Goal: Information Seeking & Learning: Learn about a topic

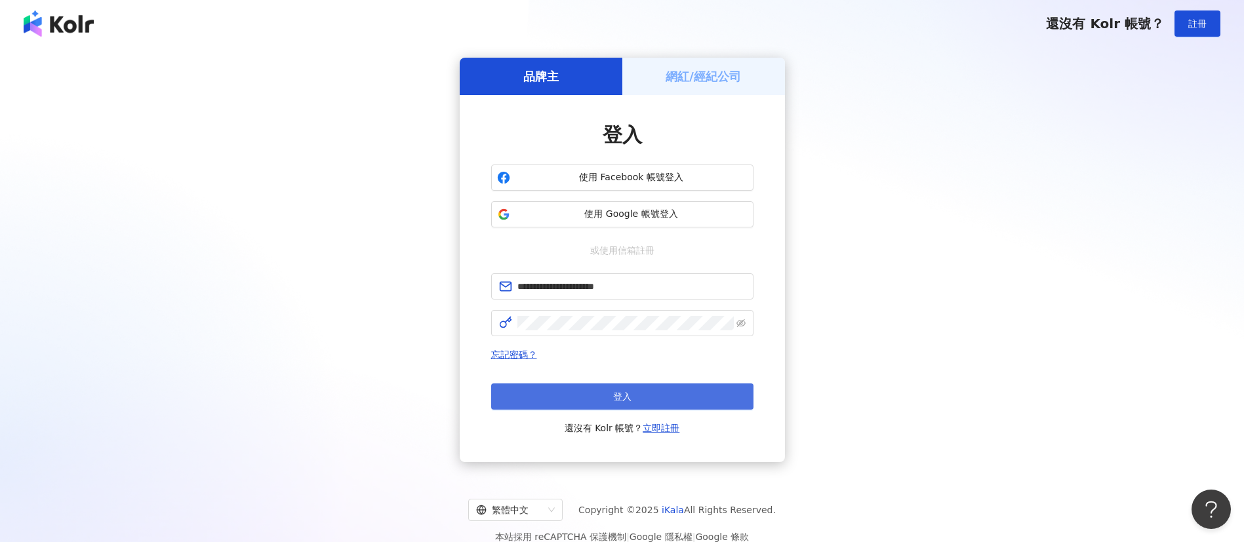
click at [616, 402] on button "登入" at bounding box center [622, 396] width 262 height 26
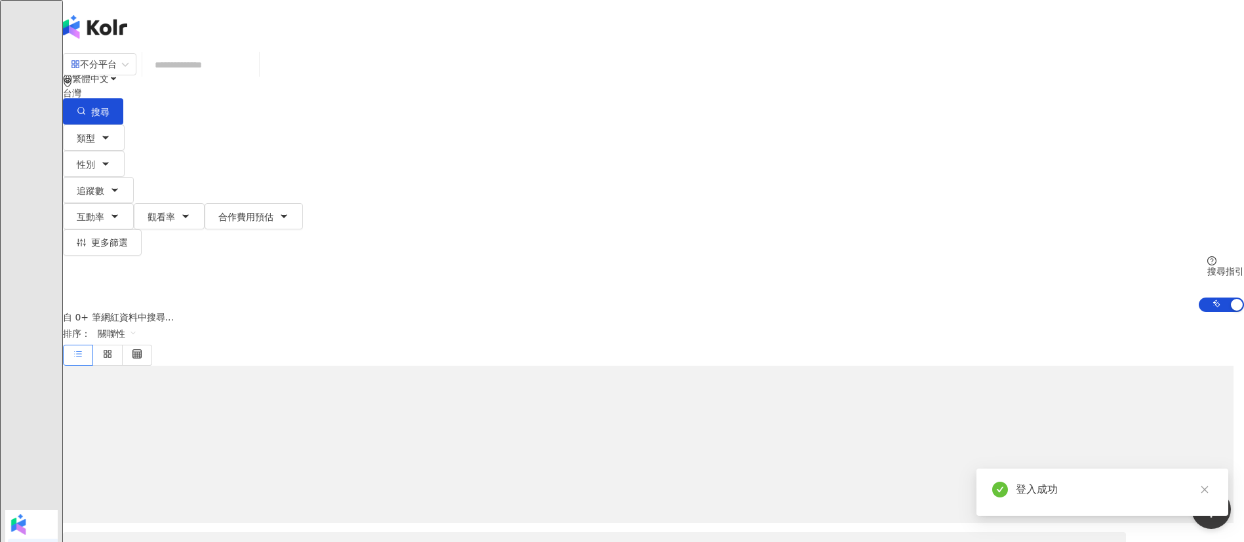
click at [254, 77] on input "search" at bounding box center [200, 64] width 106 height 25
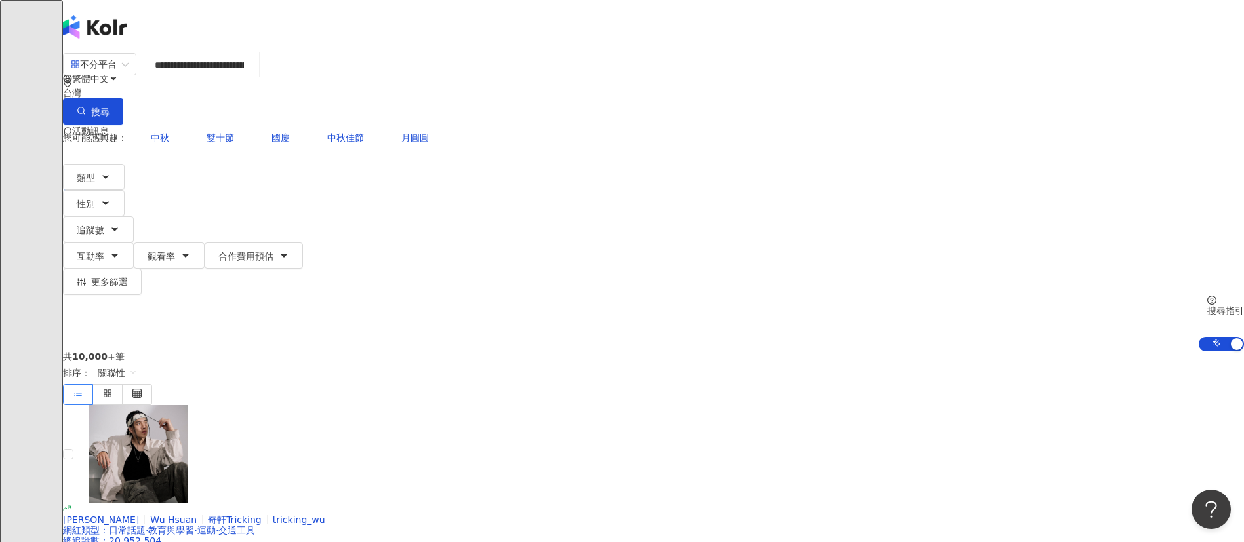
type input "**********"
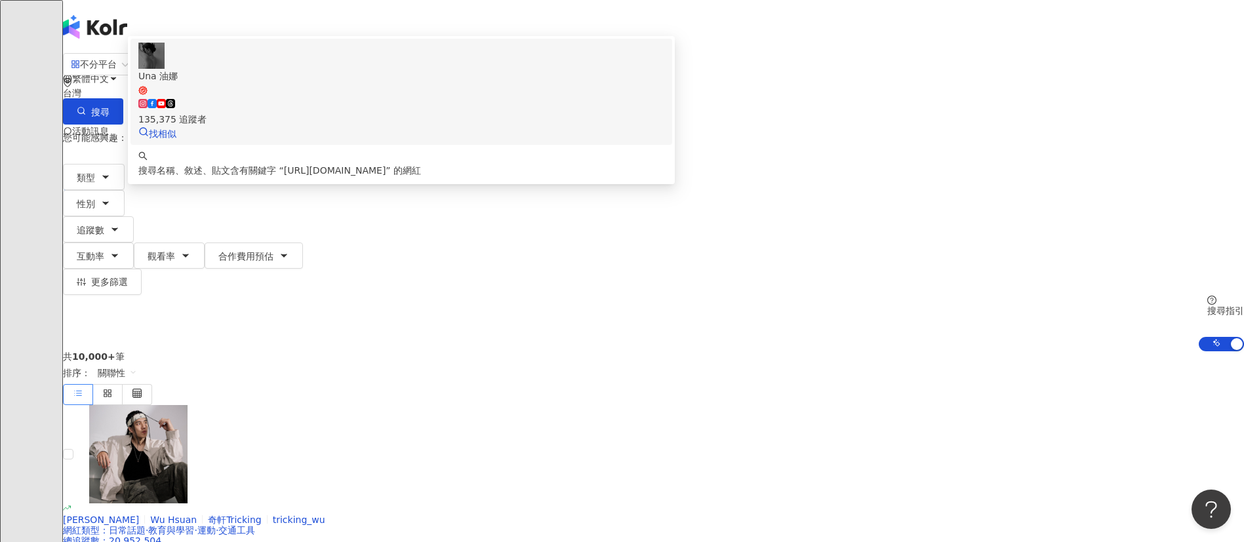
click at [395, 69] on div at bounding box center [401, 56] width 526 height 26
